Goal: Information Seeking & Learning: Understand process/instructions

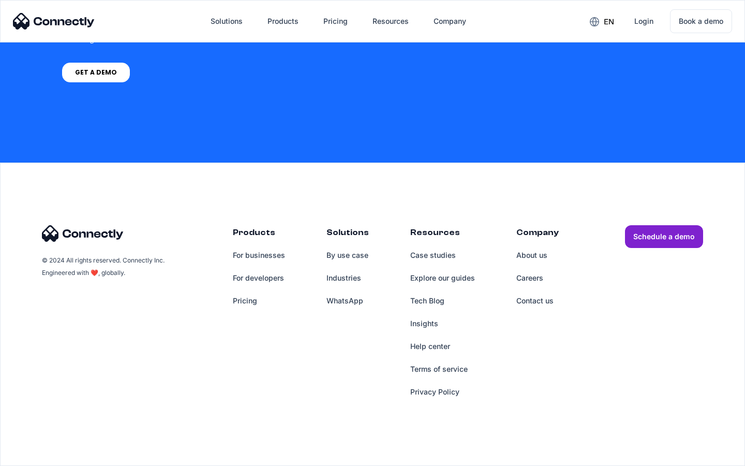
scroll to position [715, 0]
